Goal: Find specific page/section

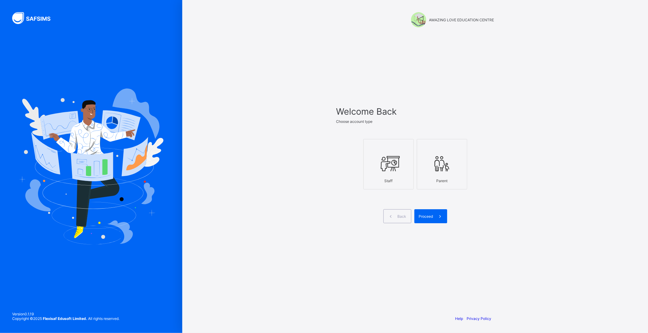
click at [408, 172] on div at bounding box center [389, 163] width 44 height 24
click at [424, 213] on div "Proceed" at bounding box center [430, 216] width 33 height 14
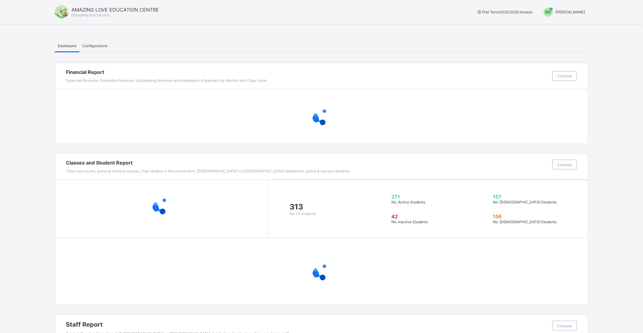
click at [566, 11] on span "[PERSON_NAME]" at bounding box center [569, 12] width 29 height 5
click at [568, 22] on ul "Switch to Admin View Logout" at bounding box center [562, 32] width 52 height 25
click at [568, 12] on span "chigozirim uche-orji" at bounding box center [569, 12] width 29 height 5
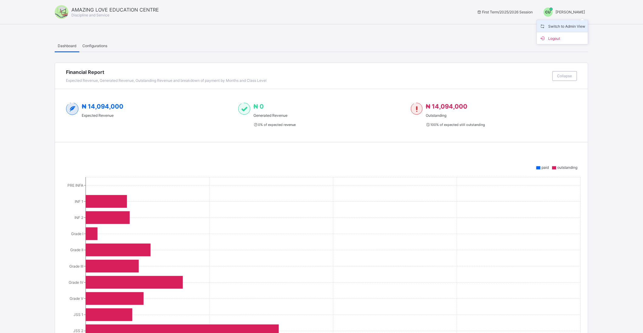
click at [567, 25] on span "Switch to Admin View" at bounding box center [562, 25] width 46 height 7
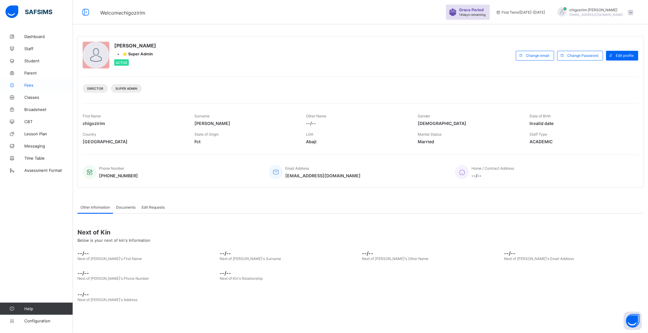
click at [29, 84] on span "Fees" at bounding box center [48, 85] width 49 height 5
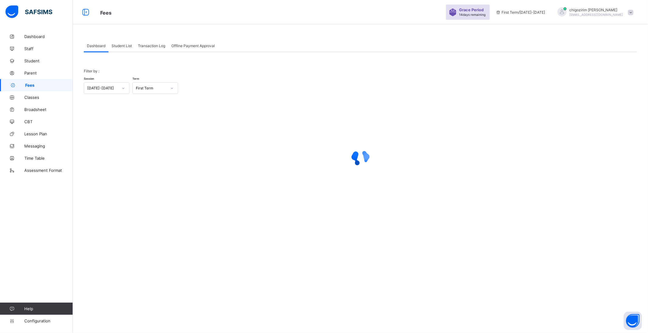
click at [119, 49] on div "Student List" at bounding box center [121, 45] width 26 height 12
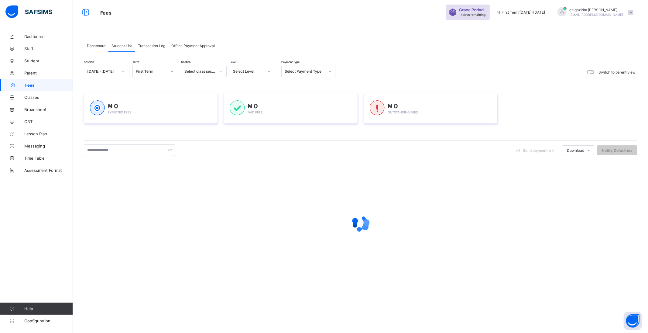
click at [107, 72] on div "2025-2026" at bounding box center [102, 71] width 31 height 5
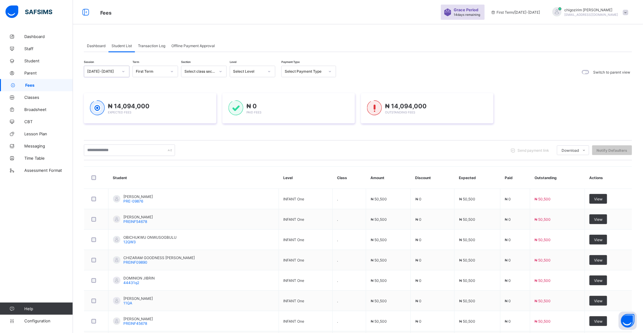
click at [115, 71] on div "2025-2026" at bounding box center [102, 71] width 31 height 5
click at [110, 90] on div "2024-2025" at bounding box center [106, 93] width 45 height 9
click at [158, 71] on div "Select term" at bounding box center [149, 71] width 33 height 9
click at [155, 101] on div "Third Term" at bounding box center [155, 103] width 45 height 9
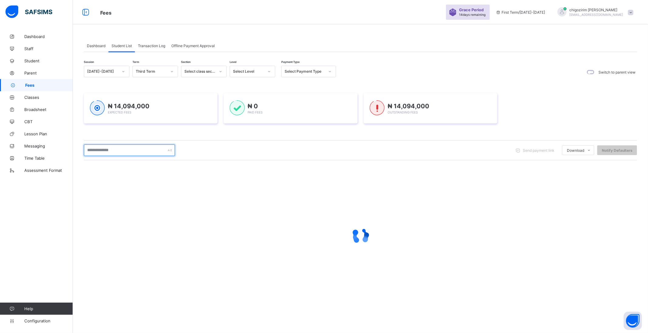
click at [117, 151] on input "text" at bounding box center [129, 150] width 91 height 12
type input "******"
click at [214, 70] on div "Select class section" at bounding box center [199, 71] width 31 height 5
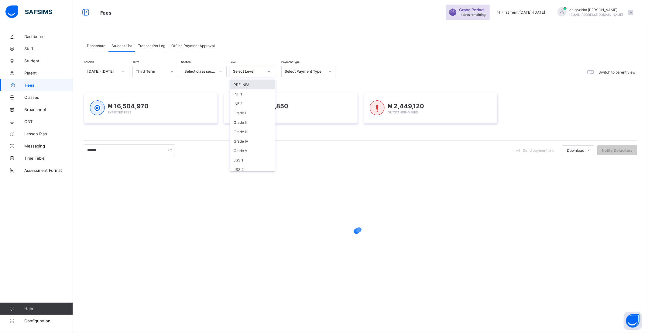
click at [255, 74] on div "Select Level" at bounding box center [246, 71] width 33 height 9
click at [256, 131] on div "Grade III" at bounding box center [252, 131] width 45 height 9
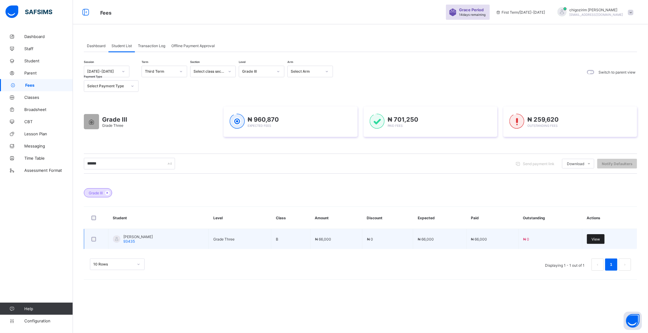
click at [591, 238] on span "View" at bounding box center [595, 239] width 9 height 5
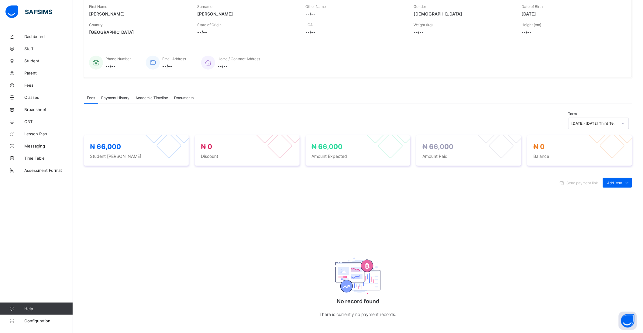
scroll to position [126, 0]
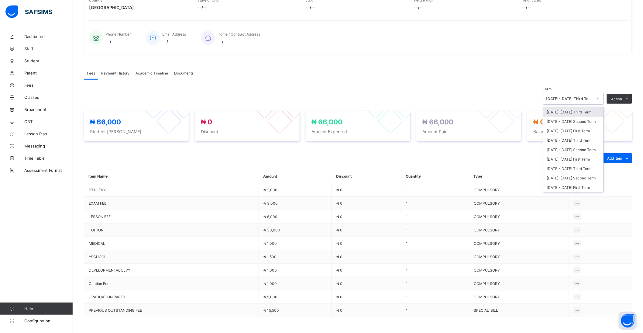
click at [599, 97] on icon at bounding box center [597, 99] width 4 height 6
click at [590, 146] on div "2024-2025 Second Term" at bounding box center [573, 149] width 60 height 9
